Goal: Information Seeking & Learning: Compare options

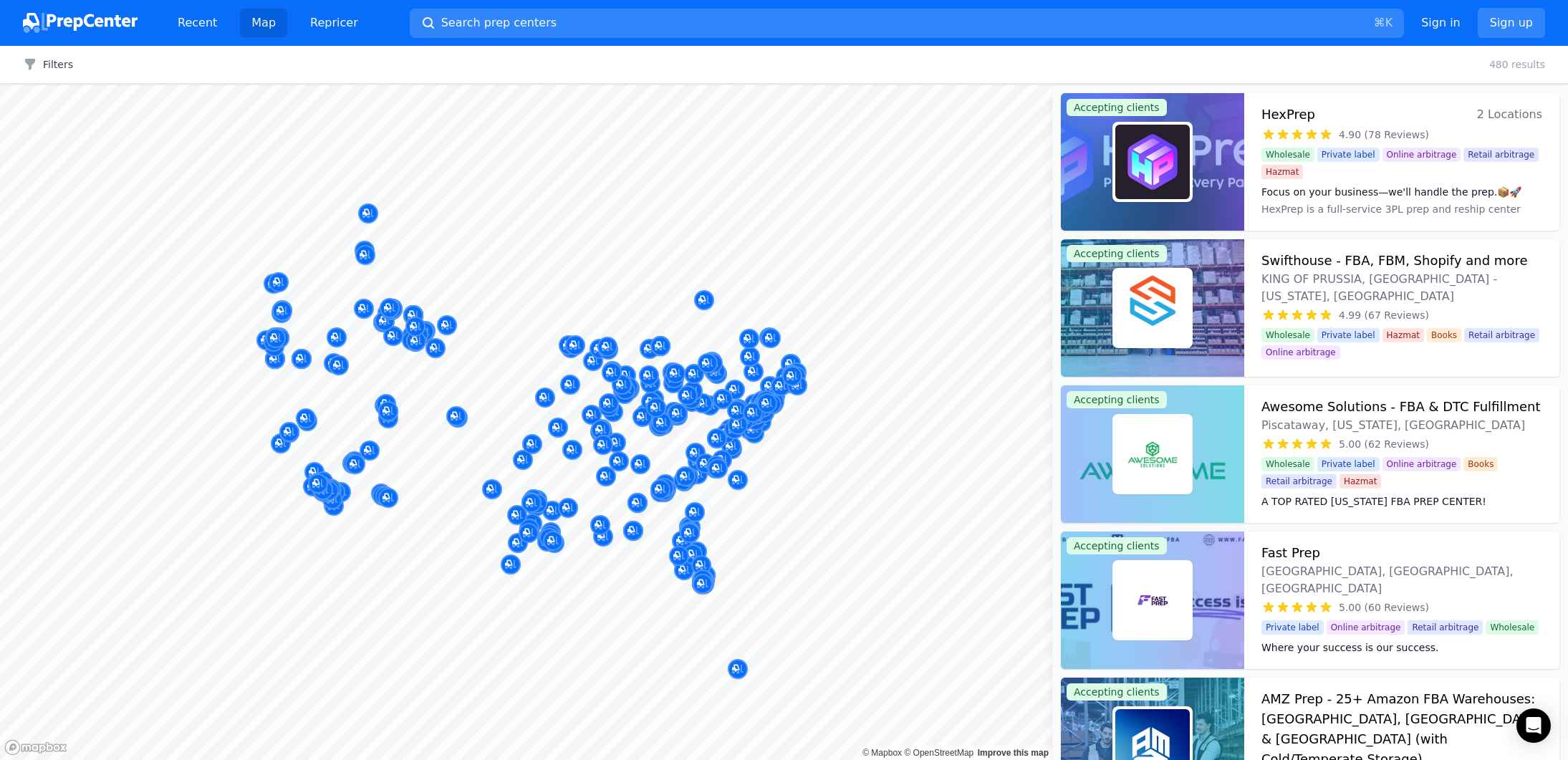
click at [533, 292] on body "Recent Map Repricer Search prep centers ⌘ K Open main menu Sign in Sign up Filt…" at bounding box center [784, 380] width 1568 height 760
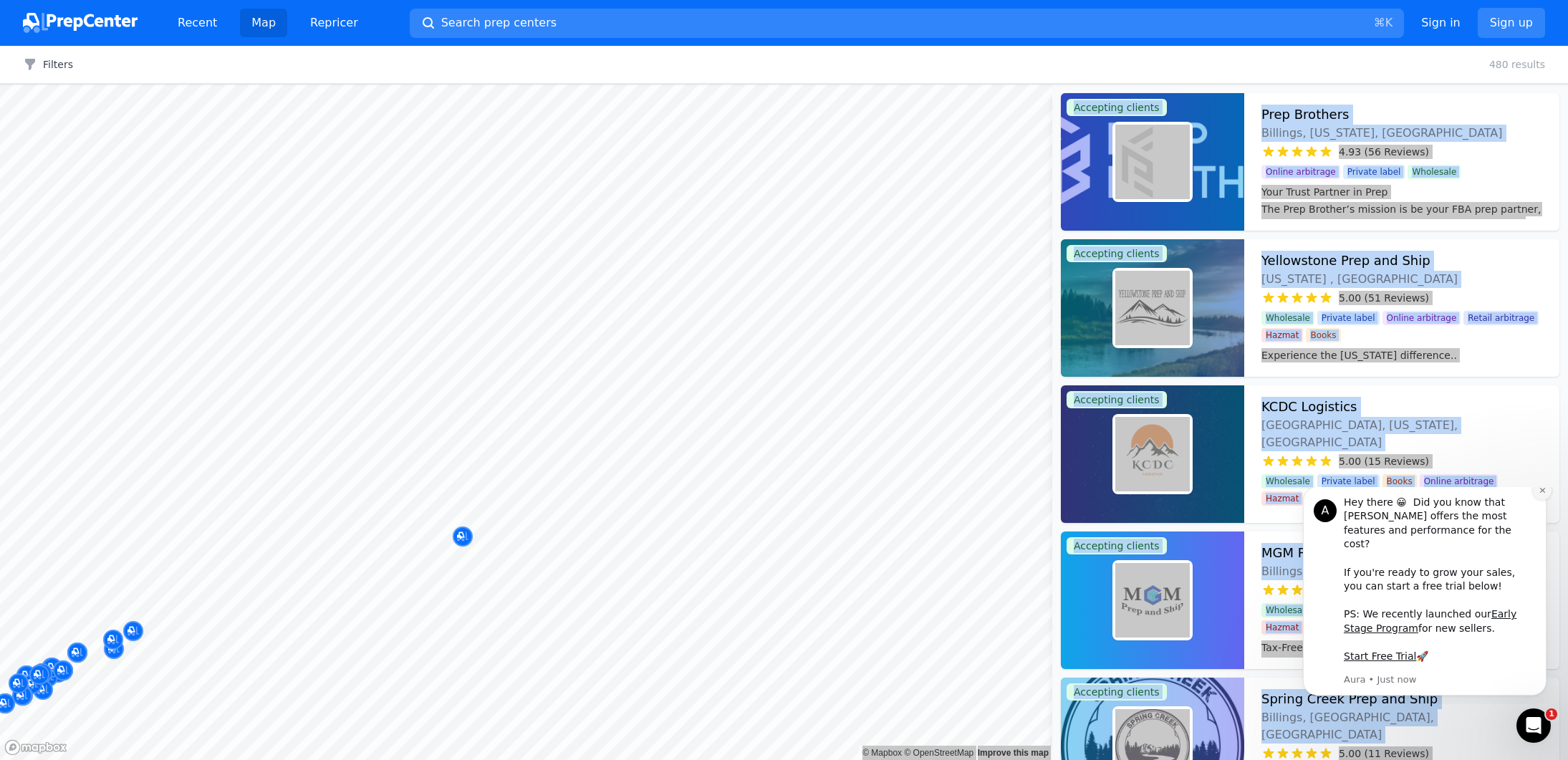
click at [1537, 500] on button "Dismiss notification" at bounding box center [1542, 491] width 19 height 19
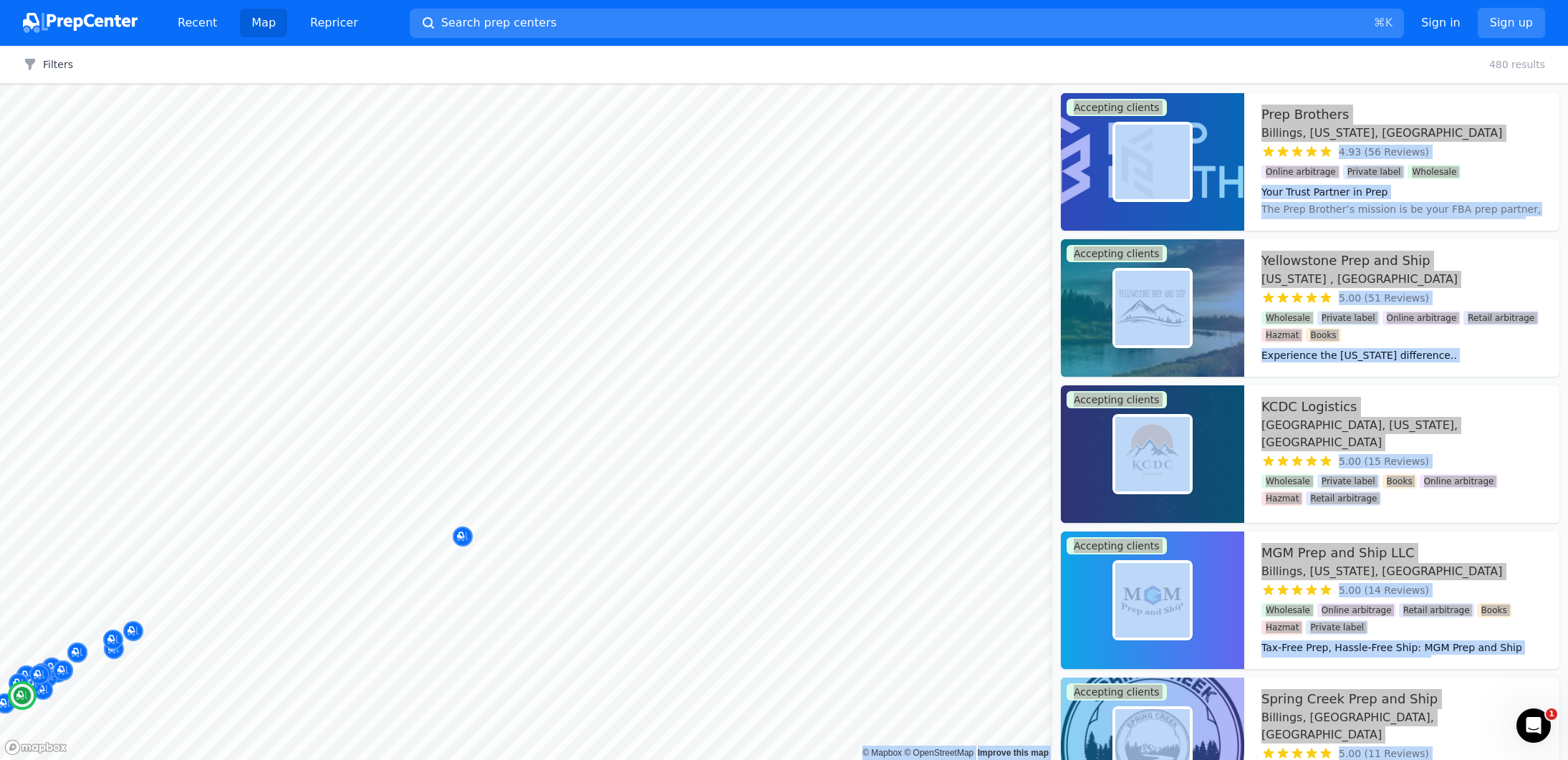
click at [1477, 179] on div "Your Trust Partner in Prep The Prep Brother’s mission is be your FBA prep partn…" at bounding box center [1402, 199] width 281 height 40
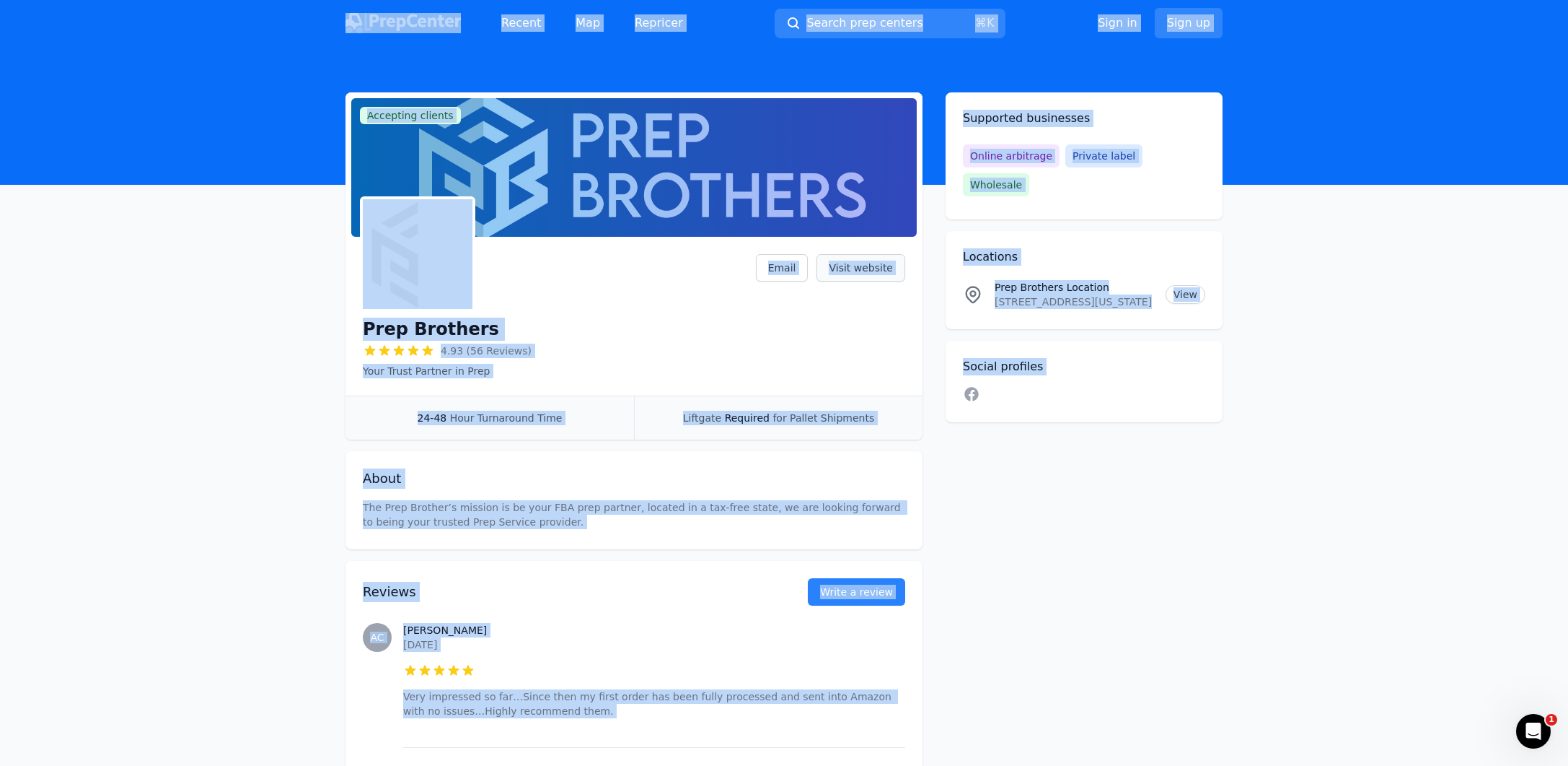
click at [867, 265] on link "Visit website" at bounding box center [860, 267] width 89 height 27
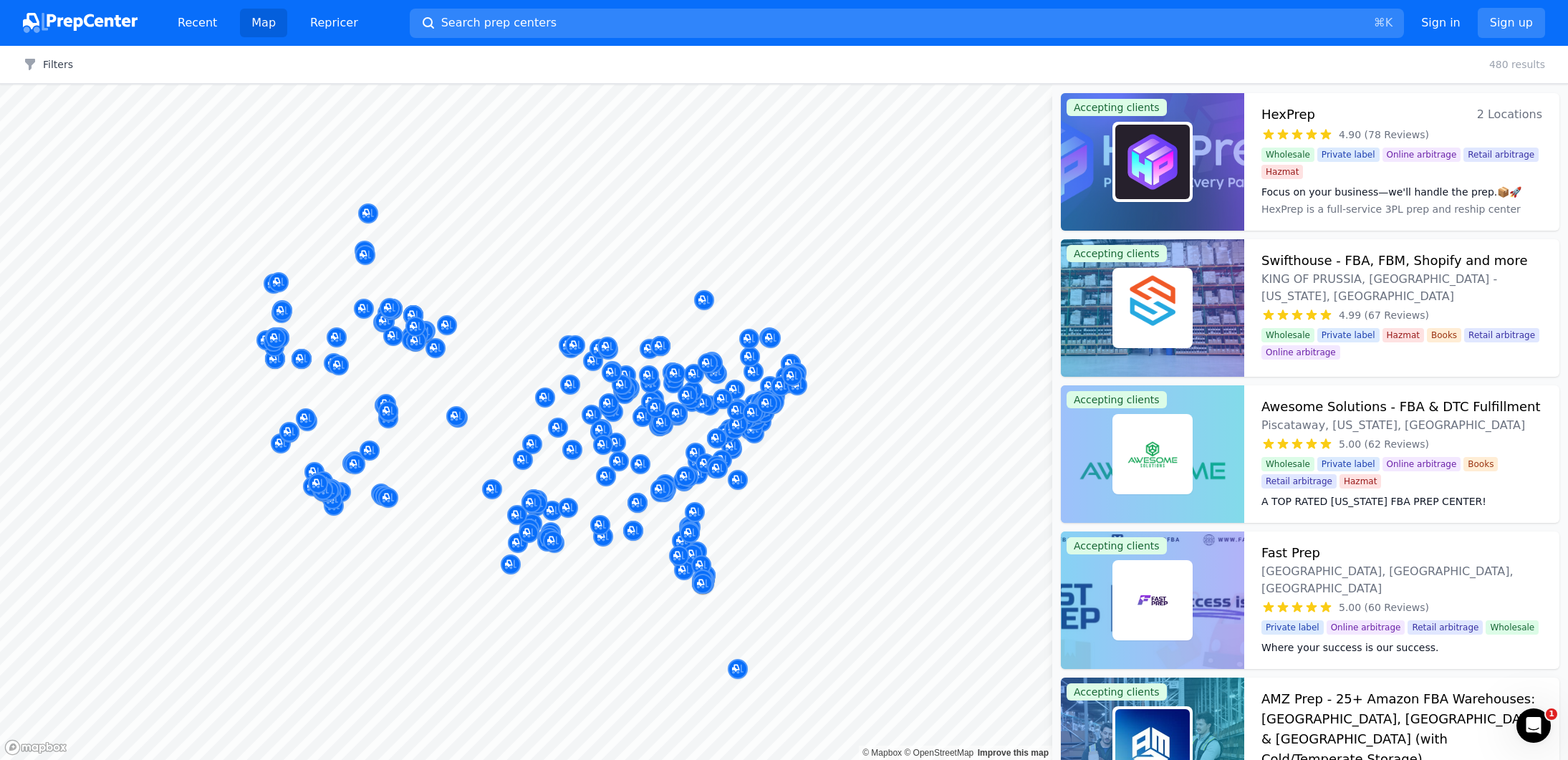
click at [429, 310] on div at bounding box center [447, 310] width 275 height 11
click at [429, 306] on div at bounding box center [447, 310] width 275 height 11
click at [415, 310] on div at bounding box center [447, 310] width 275 height 11
click at [414, 321] on icon "Map marker" at bounding box center [415, 326] width 11 height 14
click at [48, 71] on button "Filters" at bounding box center [48, 64] width 50 height 14
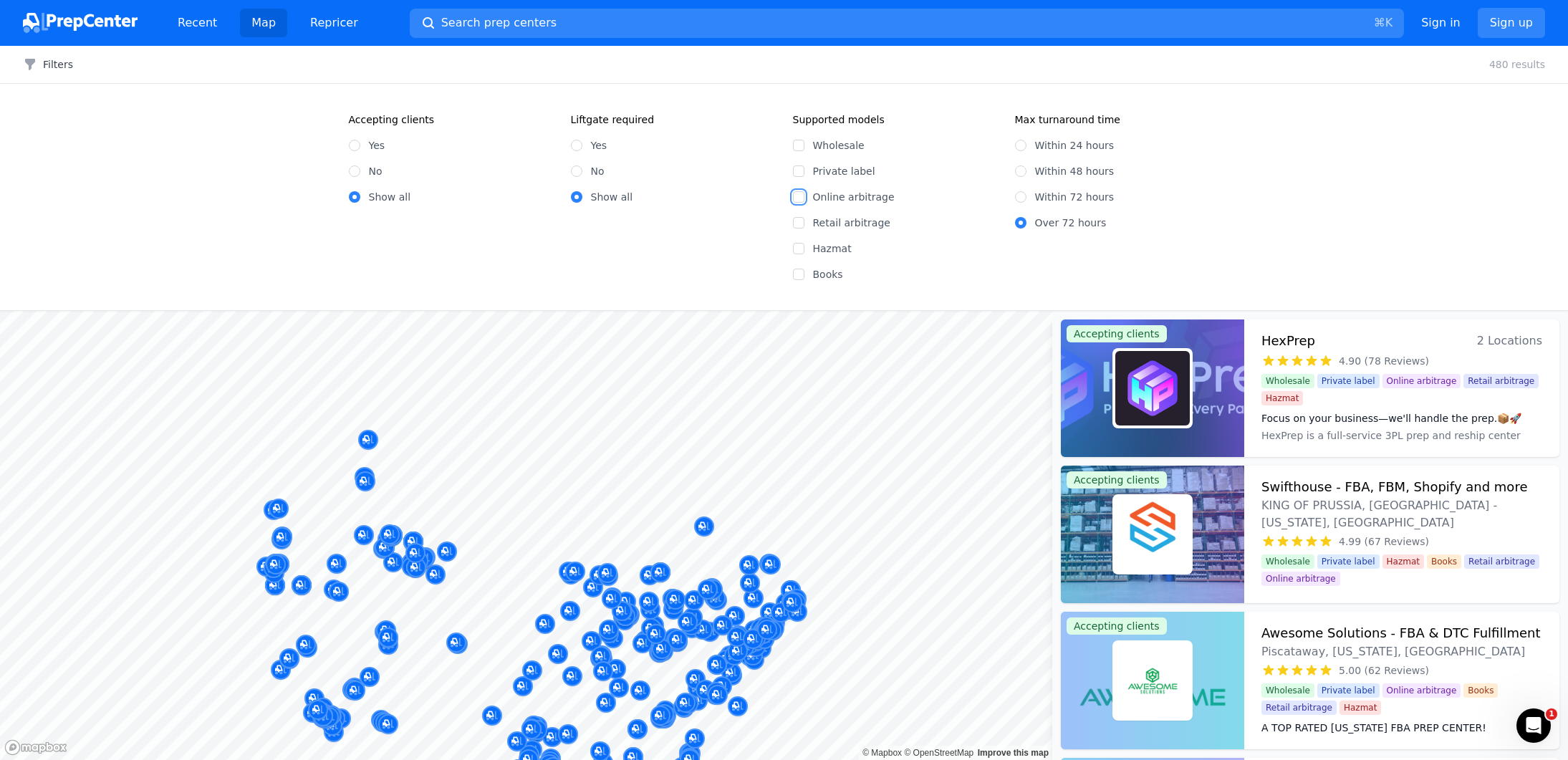
click at [797, 192] on input "Online arbitrage" at bounding box center [798, 197] width 11 height 11
checkbox input "true"
click at [798, 218] on input "Retail arbitrage" at bounding box center [798, 223] width 11 height 11
checkbox input "true"
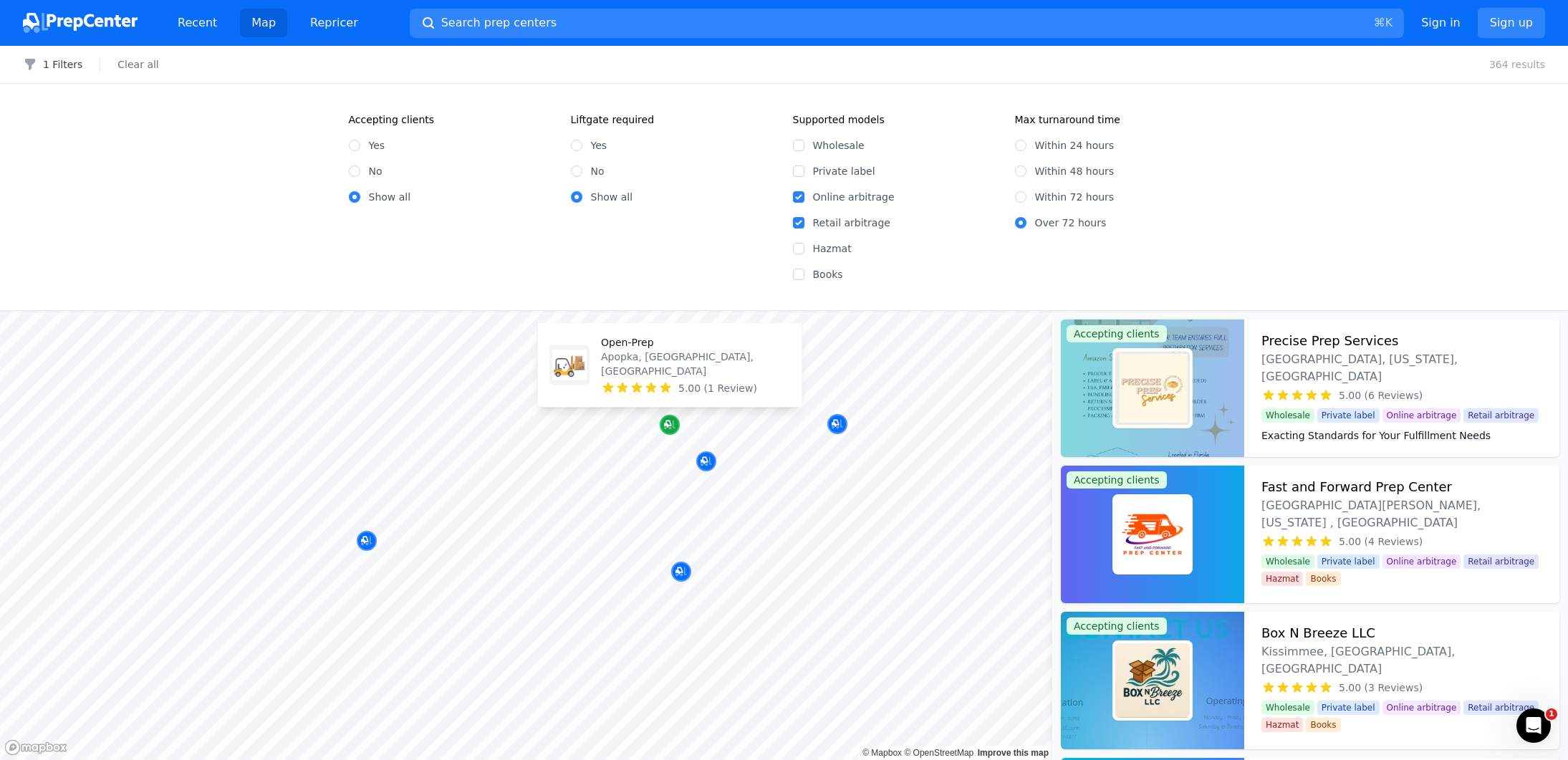
click at [666, 424] on icon "Map marker" at bounding box center [667, 424] width 7 height 7
click at [689, 310] on div at bounding box center [526, 310] width 1052 height 0
click at [664, 432] on div at bounding box center [597, 436] width 275 height 11
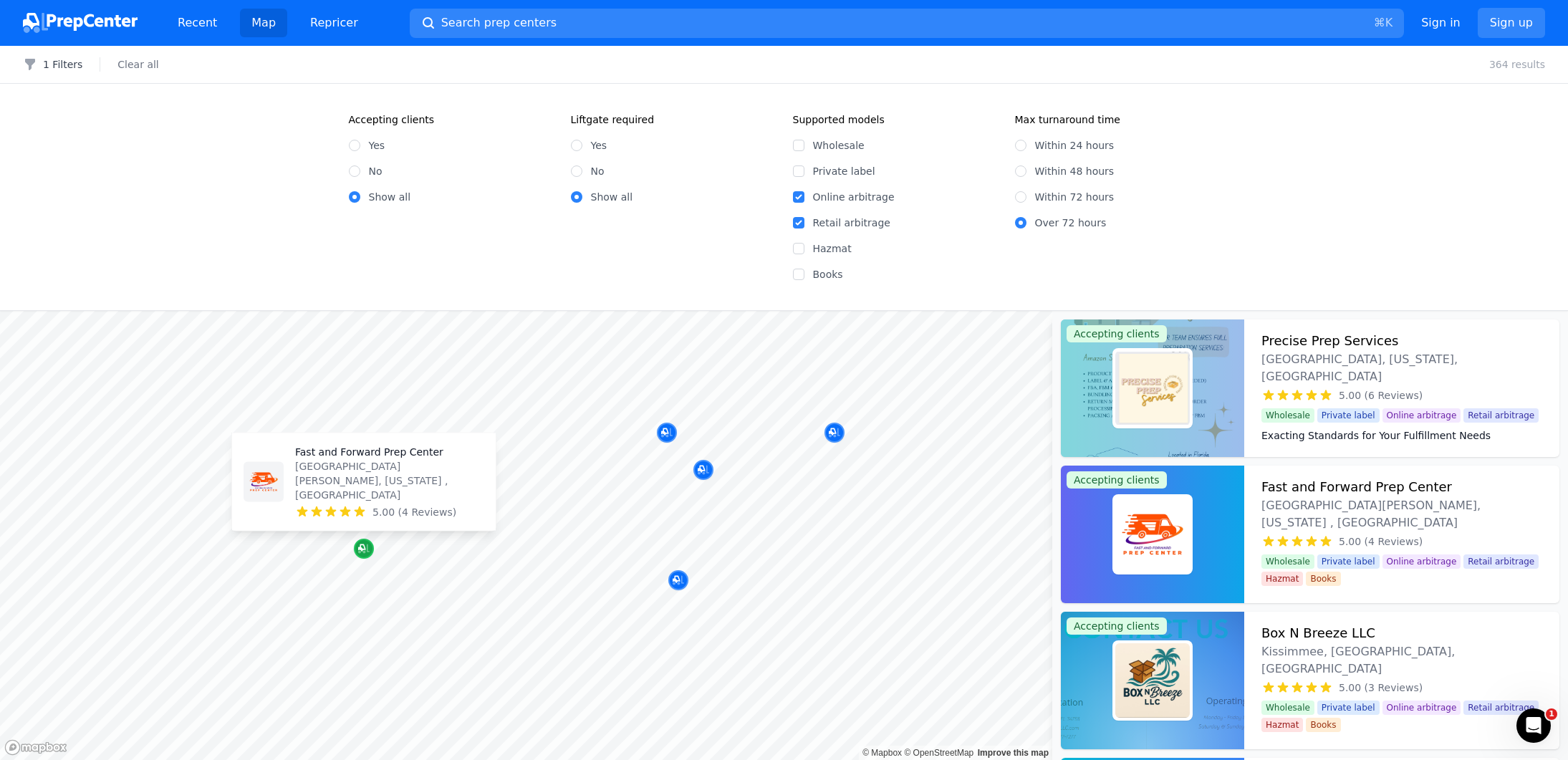
click at [359, 550] on icon "Map marker" at bounding box center [363, 548] width 11 height 14
click at [354, 459] on p "Fast and Forward Prep Center" at bounding box center [389, 452] width 189 height 14
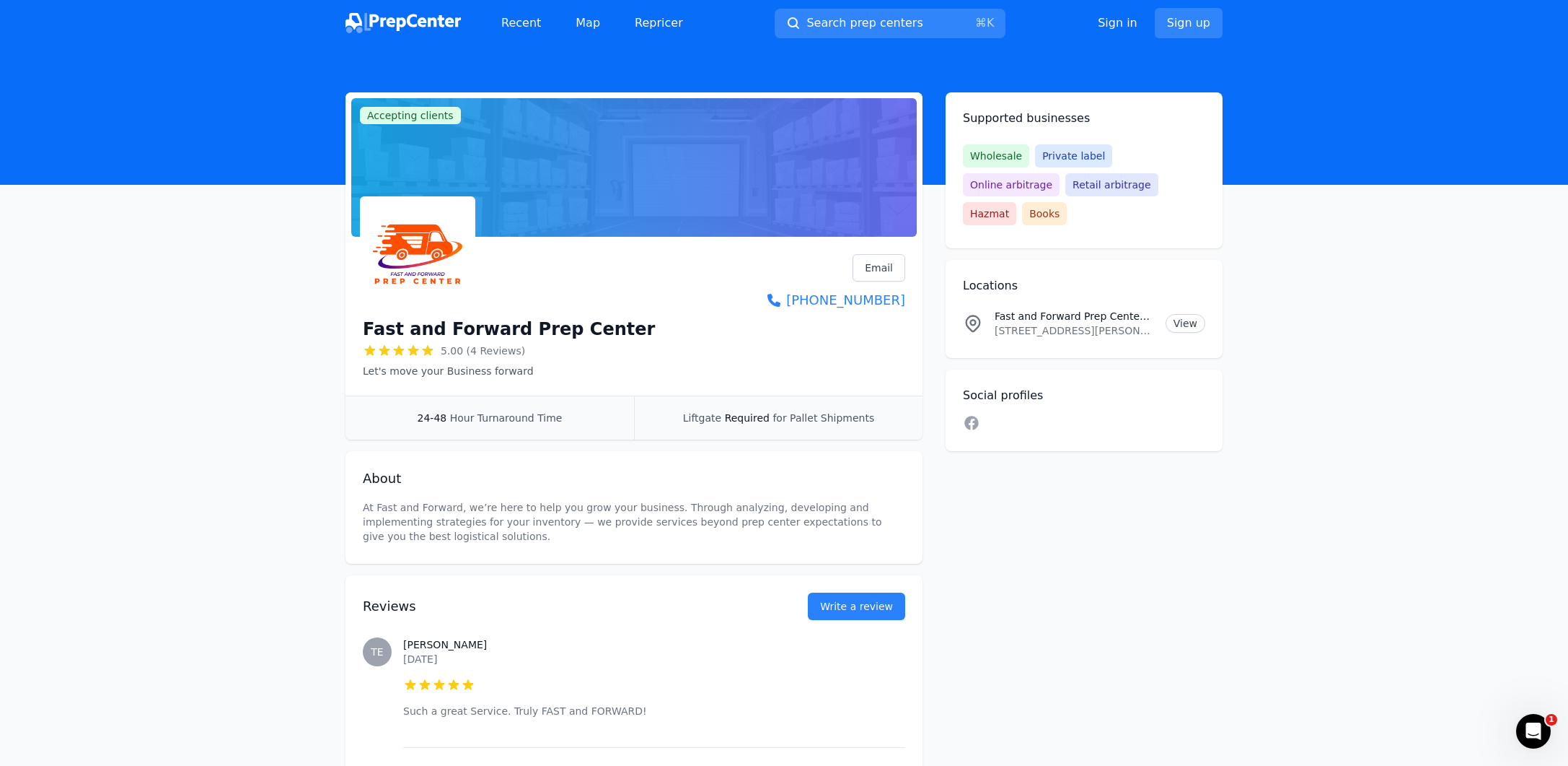
click at [1086, 309] on p "Fast and Forward Prep Center Location" at bounding box center [1075, 316] width 159 height 14
drag, startPoint x: 364, startPoint y: 329, endPoint x: 608, endPoint y: 322, distance: 244.1
click at [608, 322] on div "Fast and Forward Prep Center 5.00 (4 Reviews) Let's move your Business forward …" at bounding box center [635, 316] width 543 height 125
copy h1 "Fast and Forward Prep Center"
click at [833, 20] on span "Search prep centers" at bounding box center [865, 22] width 116 height 17
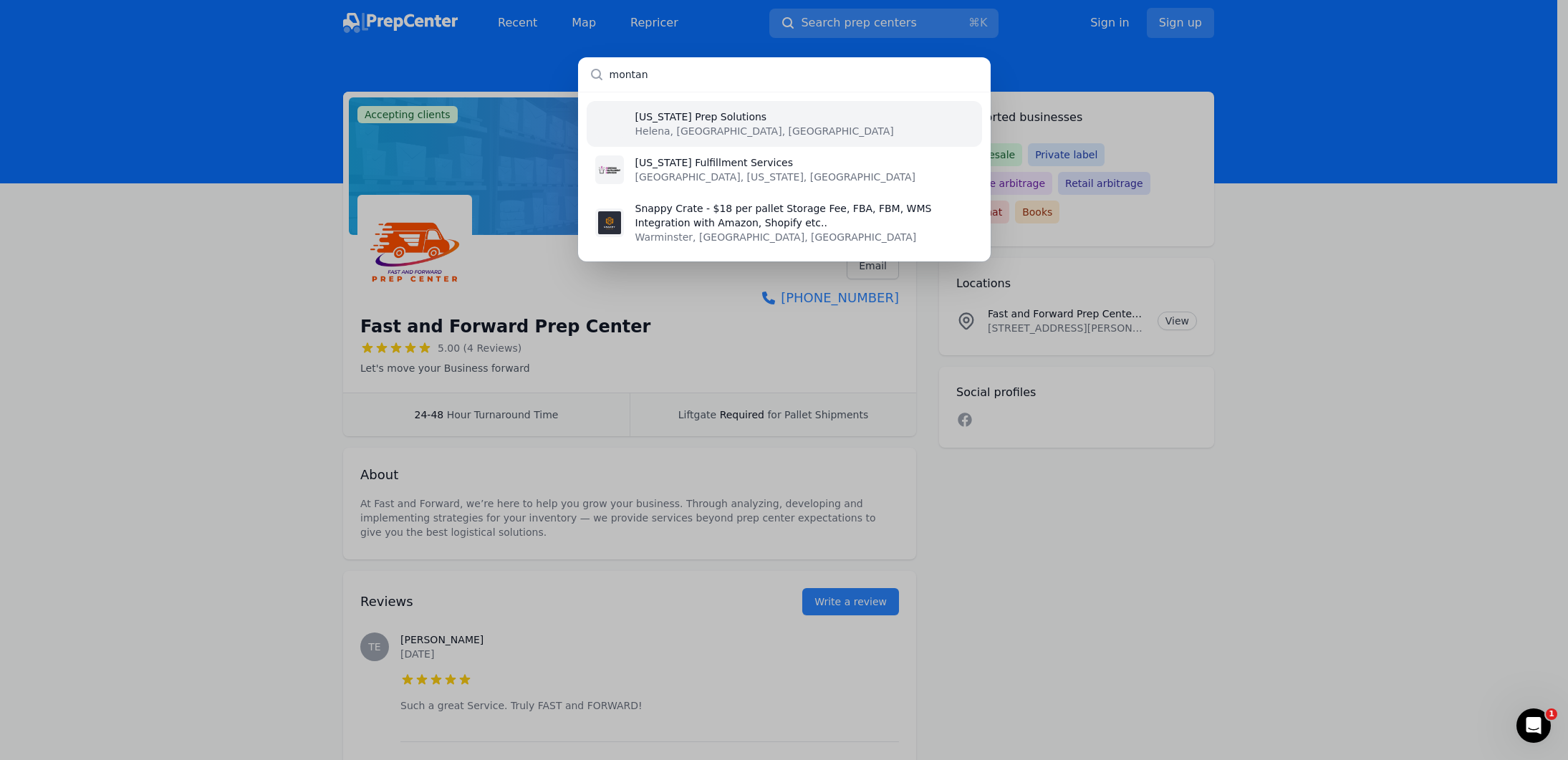
type input "[US_STATE]"
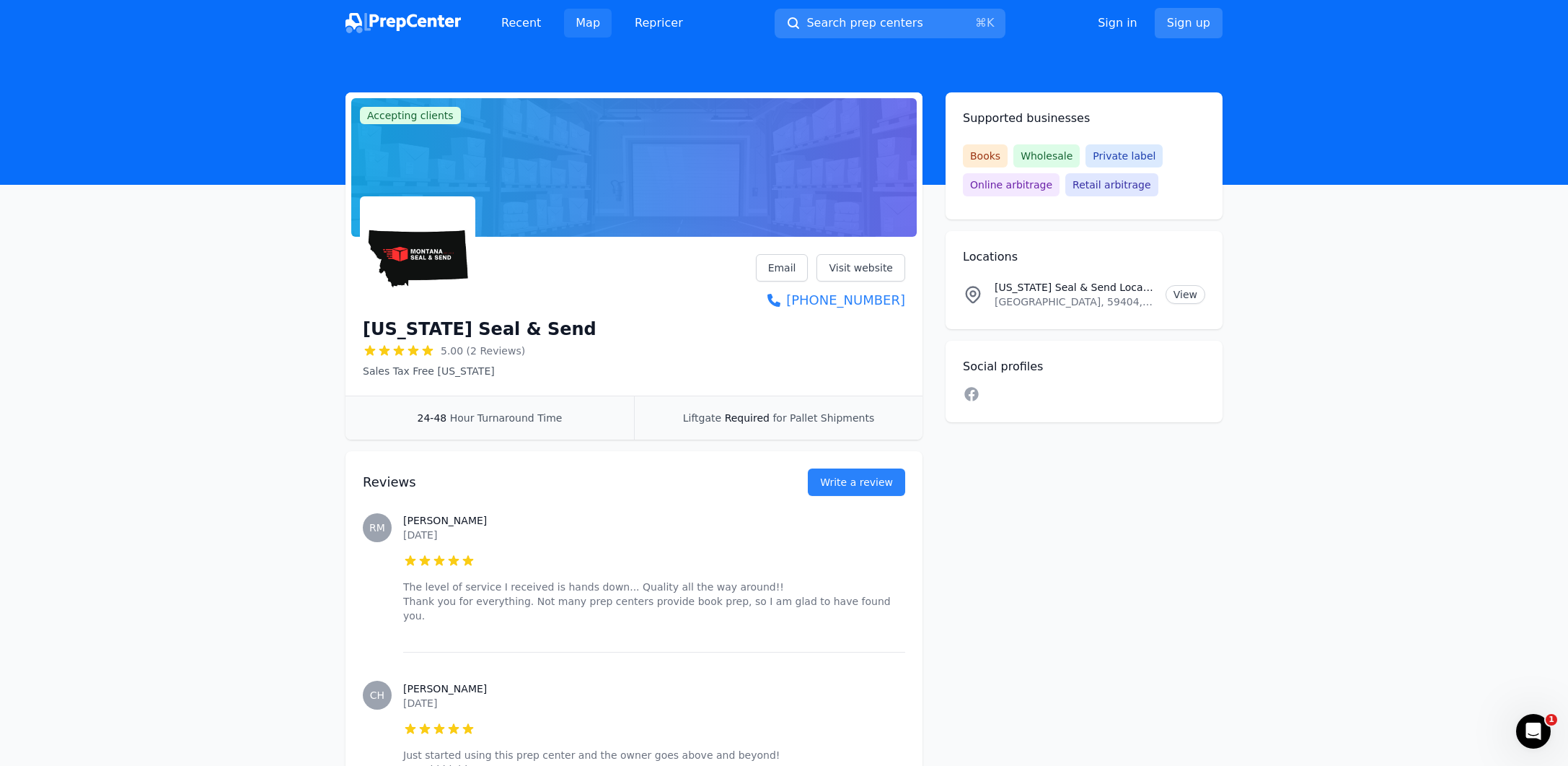
click at [584, 22] on link "Map" at bounding box center [588, 22] width 48 height 29
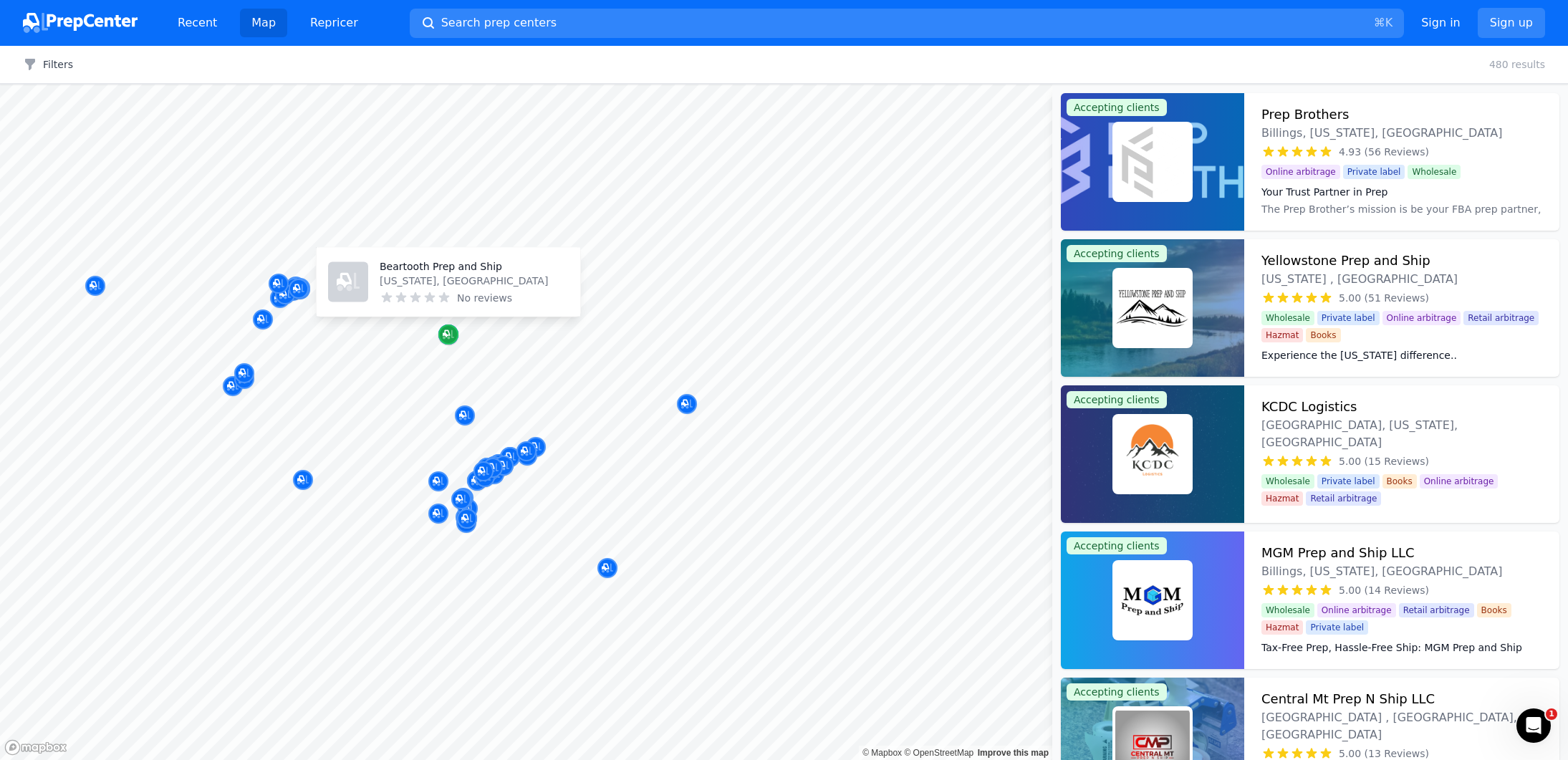
click at [454, 328] on icon "Map marker" at bounding box center [448, 334] width 11 height 14
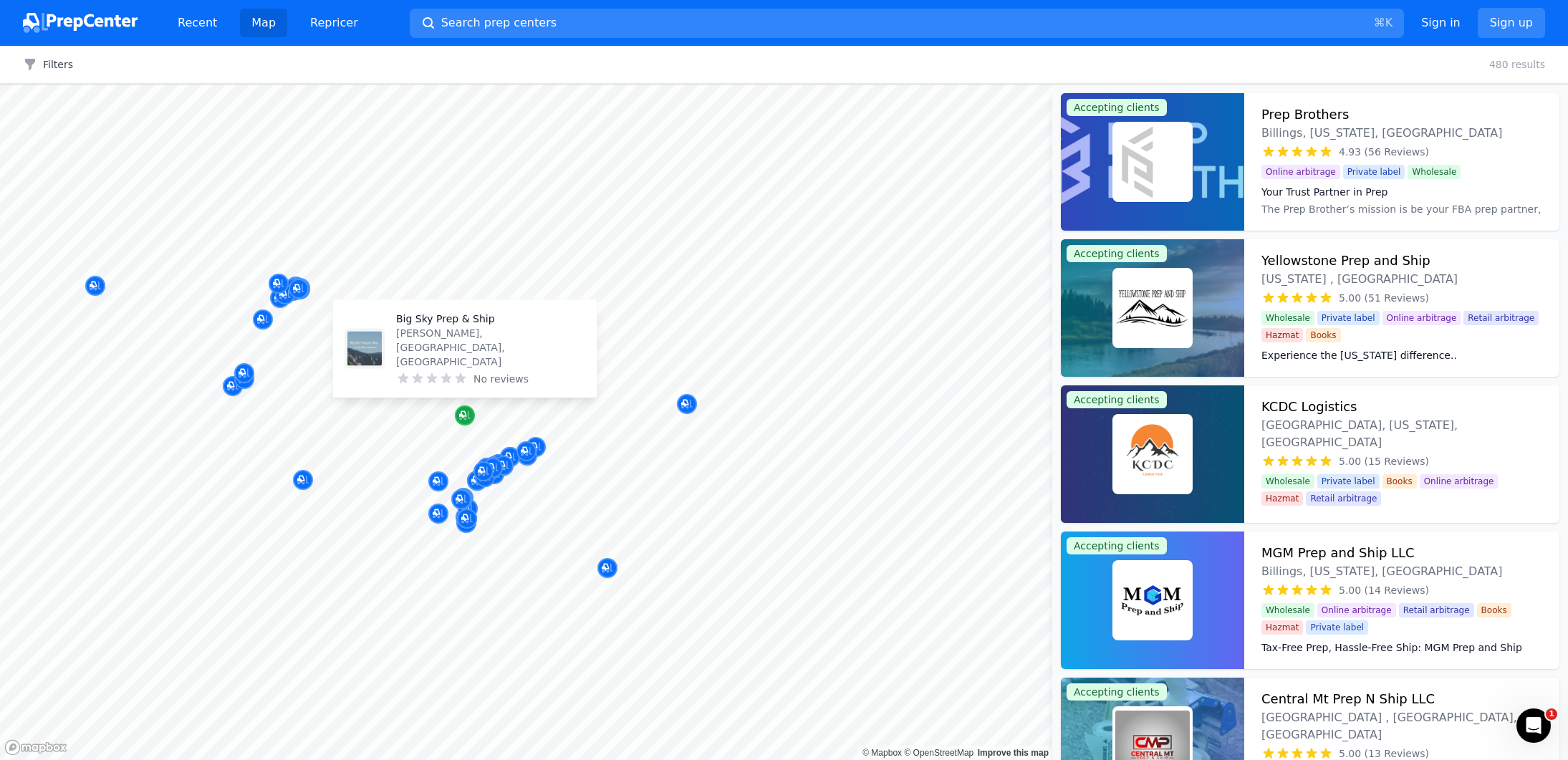
click at [463, 418] on icon "Map marker" at bounding box center [465, 414] width 11 height 14
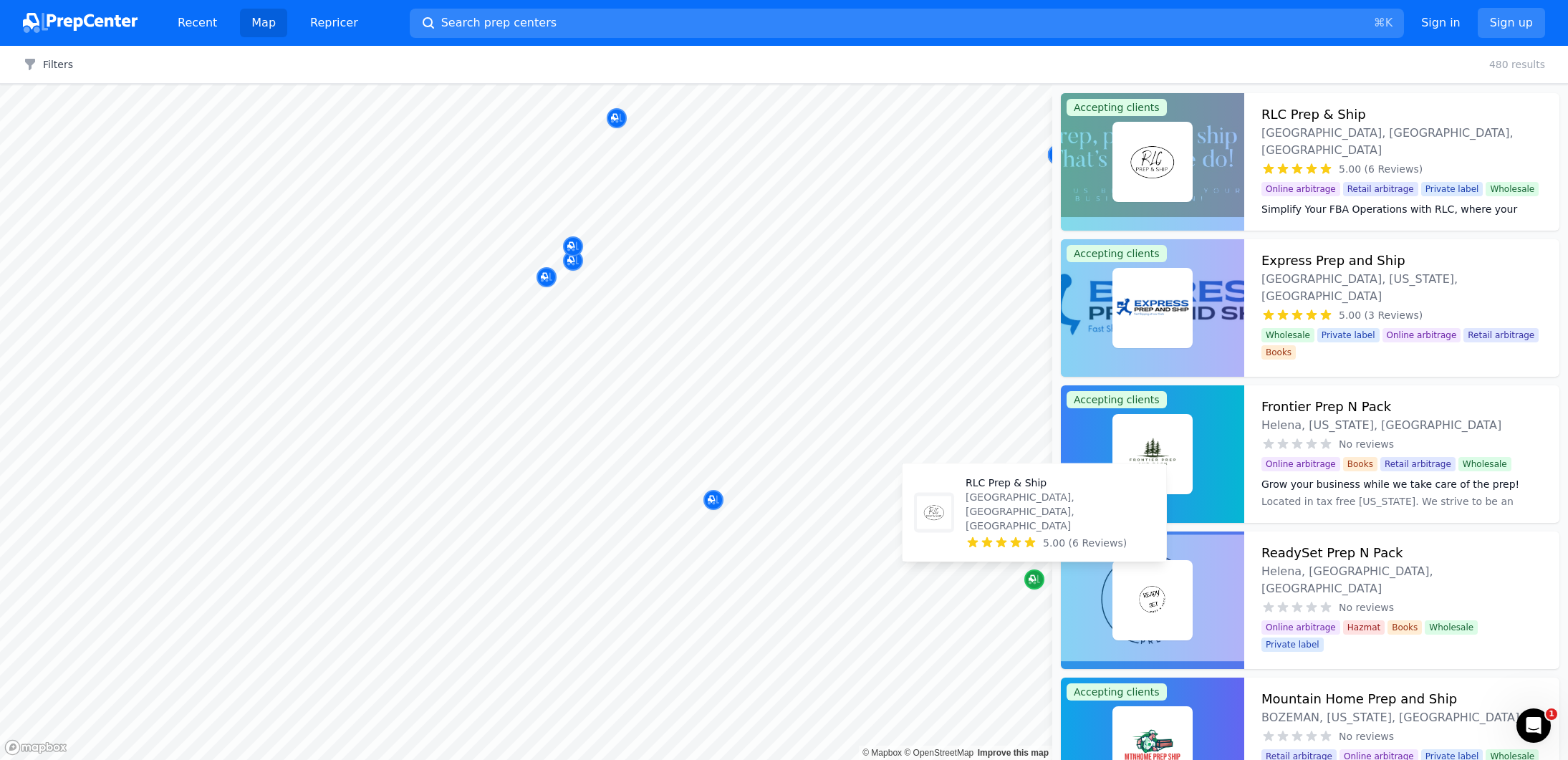
click at [1038, 583] on icon "Map marker" at bounding box center [1034, 580] width 11 height 9
click at [995, 490] on p "RLC Prep & Ship" at bounding box center [1060, 482] width 189 height 14
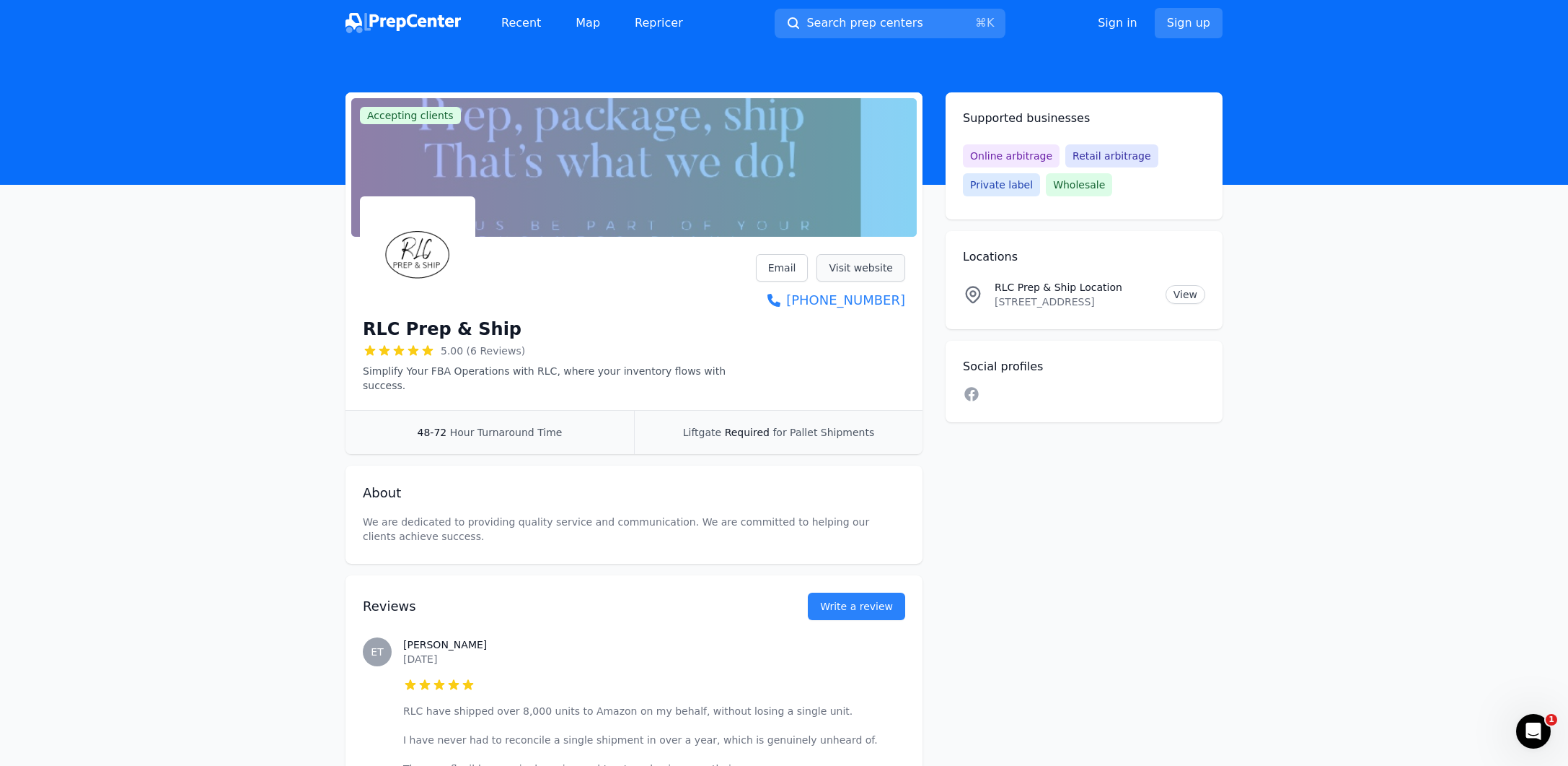
click at [839, 266] on link "Visit website" at bounding box center [860, 267] width 89 height 27
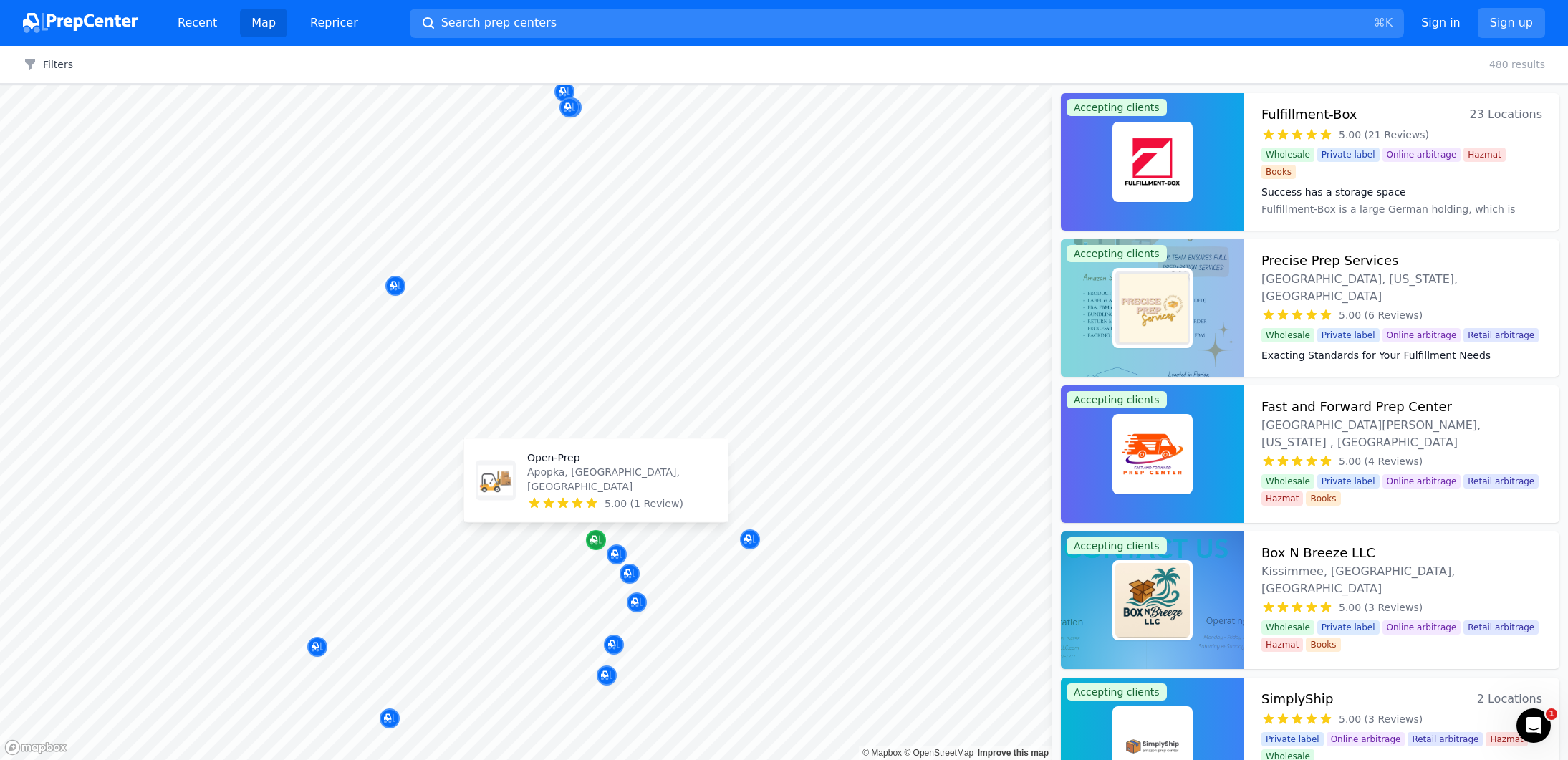
click at [597, 538] on icon "Map marker" at bounding box center [594, 539] width 7 height 7
click at [589, 495] on div "Open-Prep Apopka, FL, US 5.00 (1 Review)" at bounding box center [621, 480] width 189 height 60
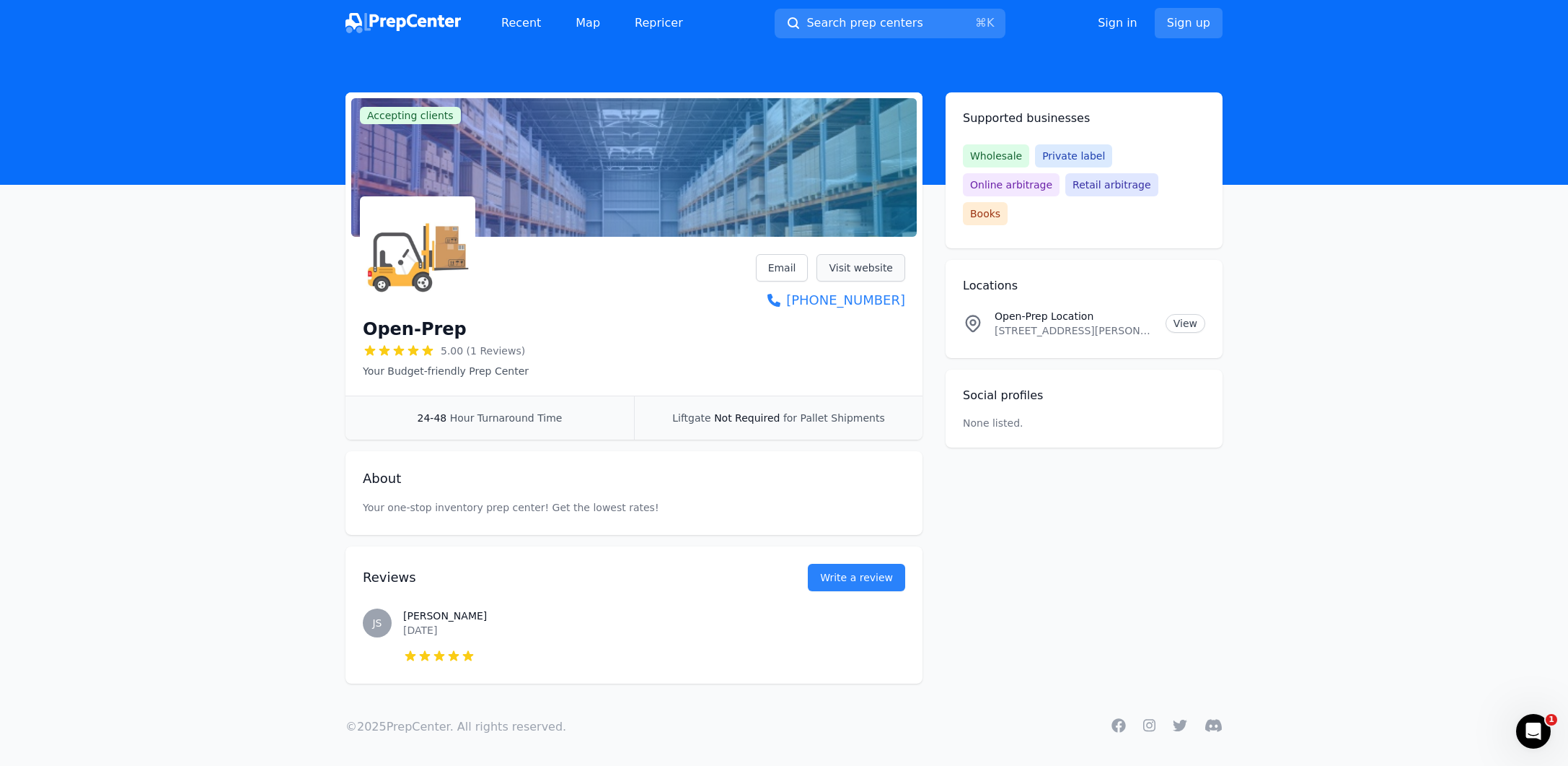
click at [843, 259] on link "Visit website" at bounding box center [860, 267] width 89 height 27
